Goal: Information Seeking & Learning: Learn about a topic

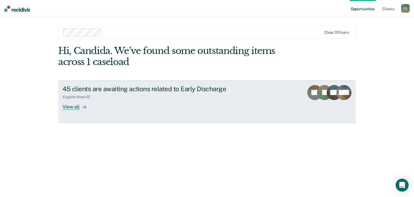
click at [73, 106] on div "View all" at bounding box center [78, 104] width 30 height 11
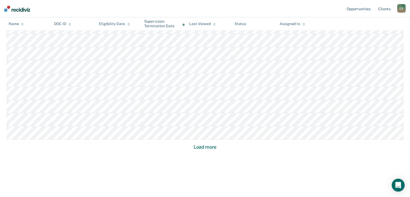
scroll to position [358, 0]
click at [209, 148] on button "Load more" at bounding box center [205, 146] width 26 height 6
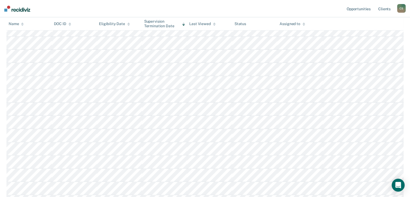
scroll to position [52, 0]
